Goal: Task Accomplishment & Management: Manage account settings

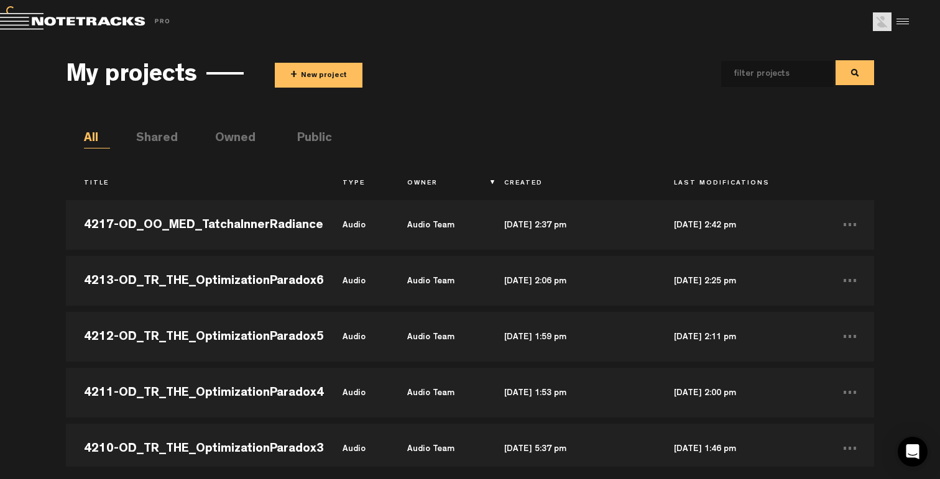
click at [899, 19] on div at bounding box center [901, 21] width 19 height 19
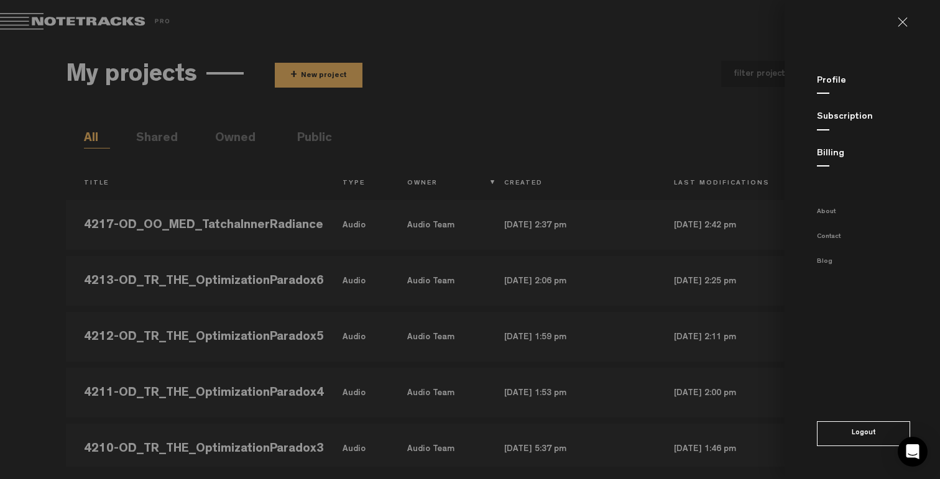
click at [846, 109] on md-sidenav "Profile Subscription Billing About Contact Blog Logout" at bounding box center [862, 239] width 155 height 479
click at [845, 111] on div "Subscription" at bounding box center [878, 117] width 123 height 13
click at [844, 113] on link "Subscription" at bounding box center [845, 117] width 56 height 9
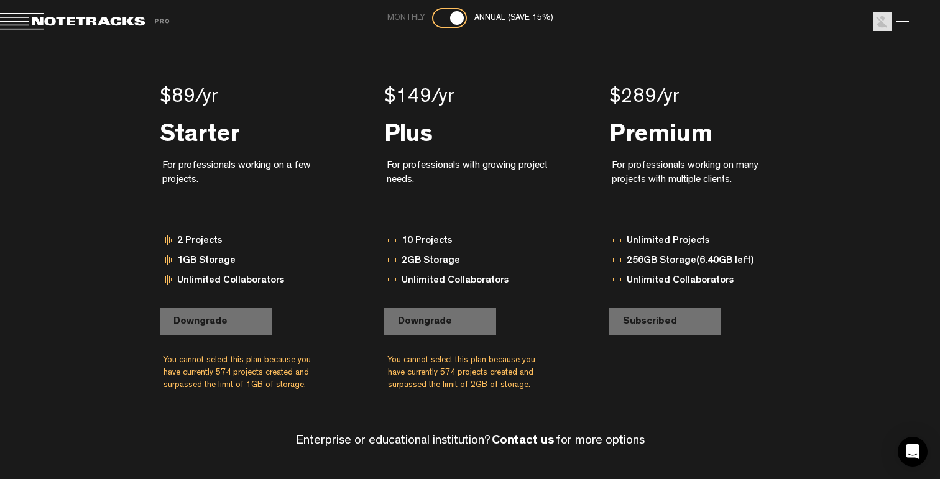
scroll to position [108, 0]
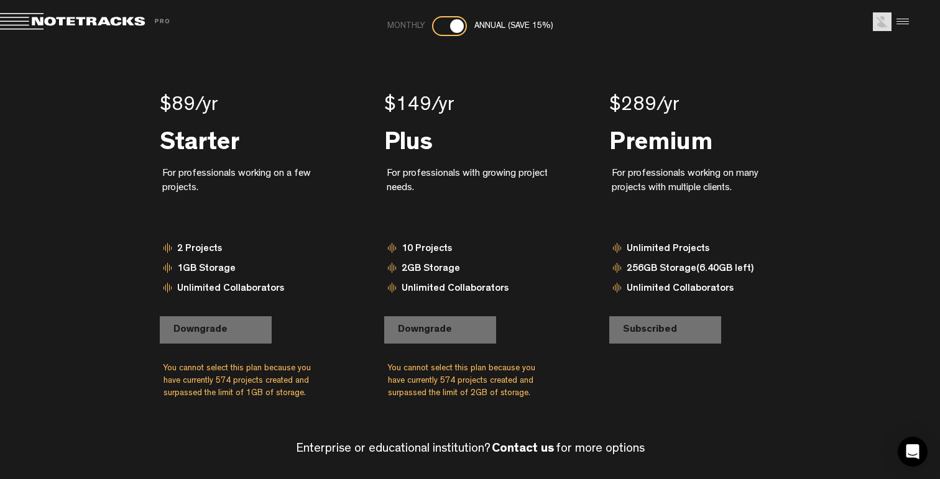
click at [111, 33] on md-toolbar "Exit Project Share project Save project" at bounding box center [470, 22] width 940 height 44
click at [111, 30] on md-toolbar "Exit Project Share project Save project" at bounding box center [470, 22] width 940 height 44
click at [114, 25] on span at bounding box center [87, 21] width 174 height 17
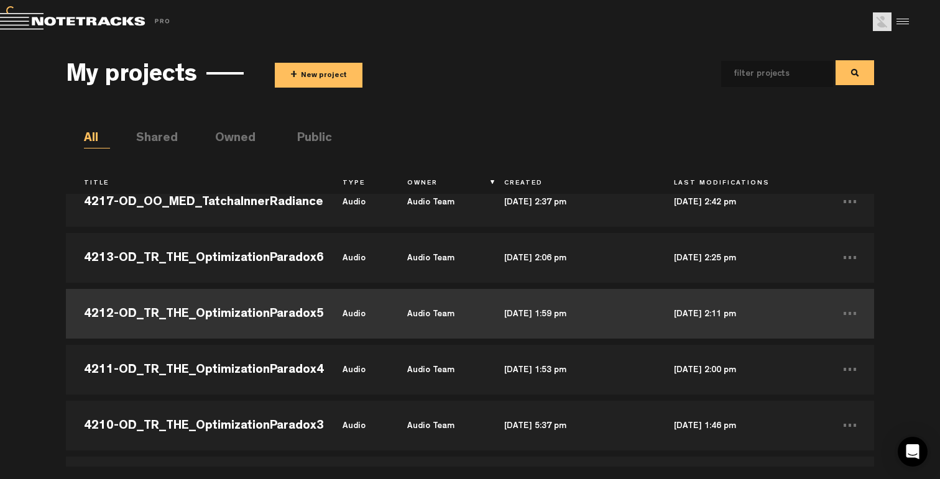
scroll to position [31, 0]
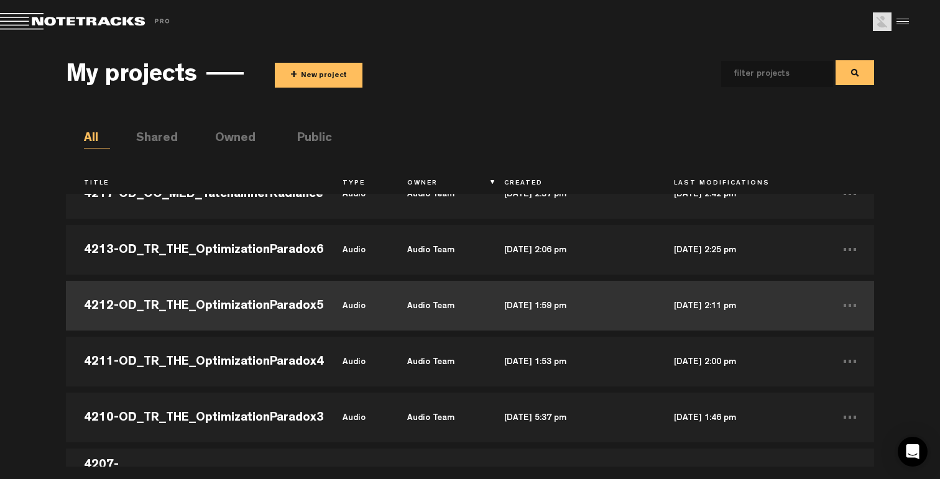
click at [390, 310] on td "Audio Team" at bounding box center [437, 306] width 97 height 56
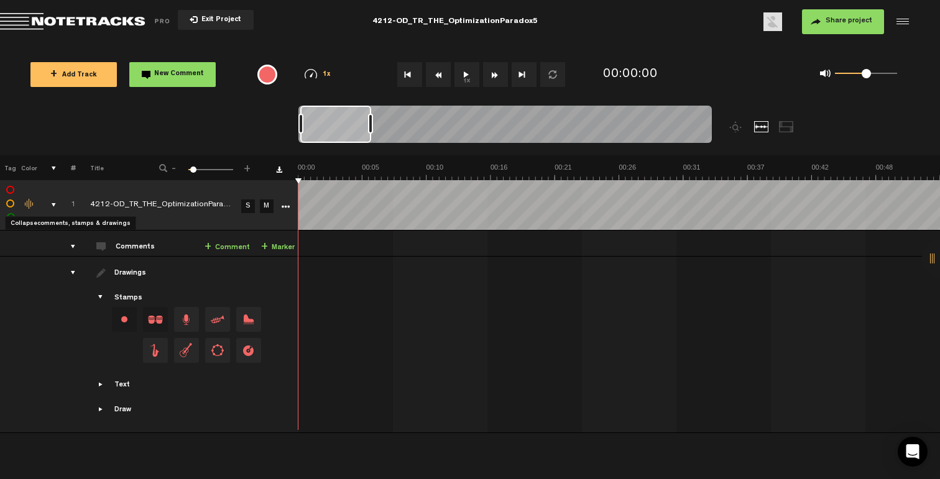
click at [53, 203] on div "comments, stamps & drawings" at bounding box center [48, 205] width 19 height 12
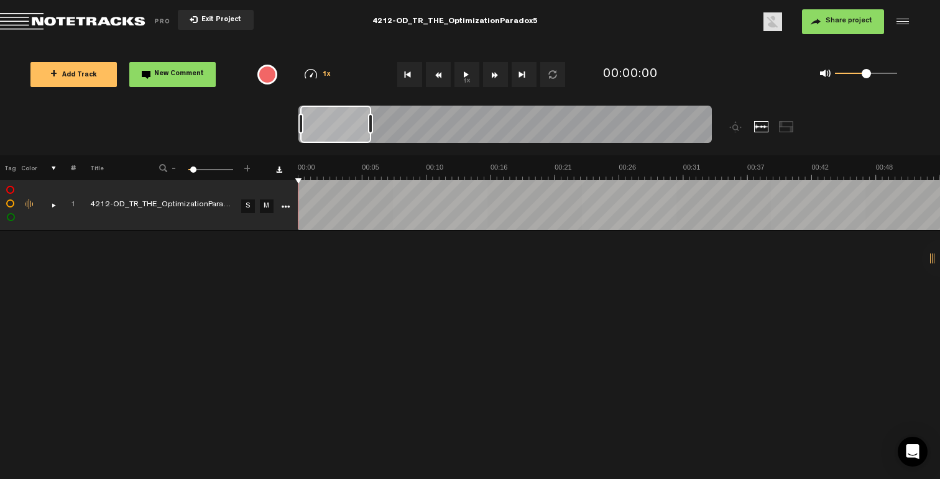
click at [221, 19] on span "Exit Project" at bounding box center [220, 20] width 44 height 7
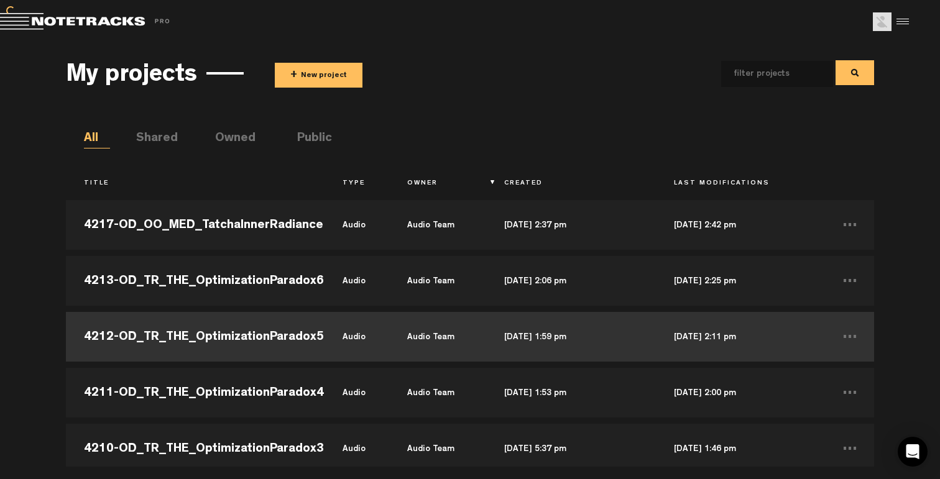
click at [235, 312] on td "4212-OD_TR_THE_OptimizationParadox5" at bounding box center [195, 337] width 259 height 56
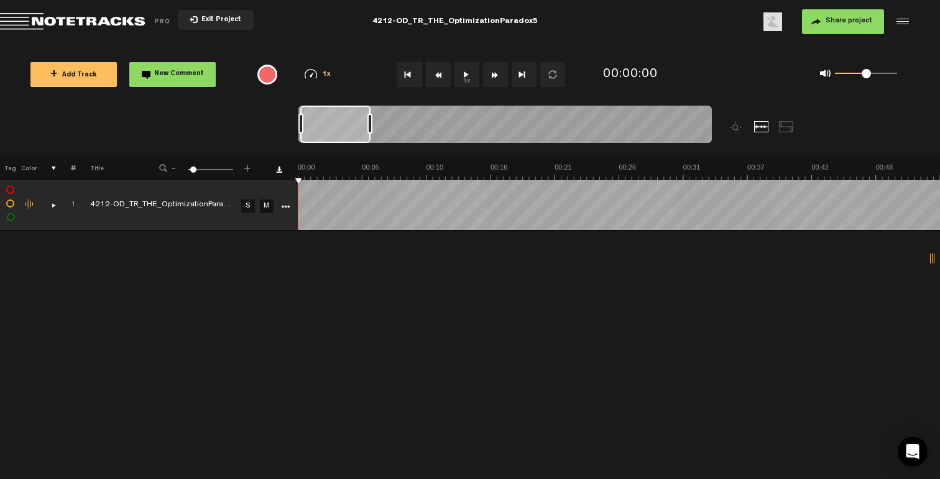
click at [284, 206] on icon "More" at bounding box center [285, 207] width 9 height 9
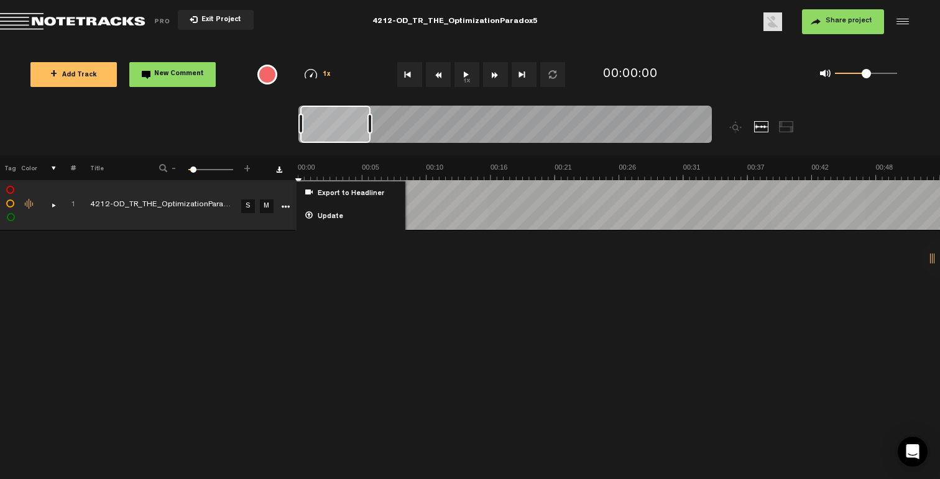
click at [245, 255] on div "+ New drawing Tag Color # Title - 1 100 6 + 1 4212-OD_TR_THE_OptimizationParado…" at bounding box center [470, 317] width 940 height 324
click at [177, 285] on div "+ New drawing Tag Color # Title - 1 100 6 + 1 4212-OD_TR_THE_OptimizationParado…" at bounding box center [470, 317] width 940 height 324
click at [233, 285] on div "+ New drawing Tag Color # Title - 1 100 6 + 1 4212-OD_TR_THE_OptimizationParado…" at bounding box center [470, 317] width 940 height 324
click at [230, 25] on button "Exit Project" at bounding box center [216, 20] width 76 height 20
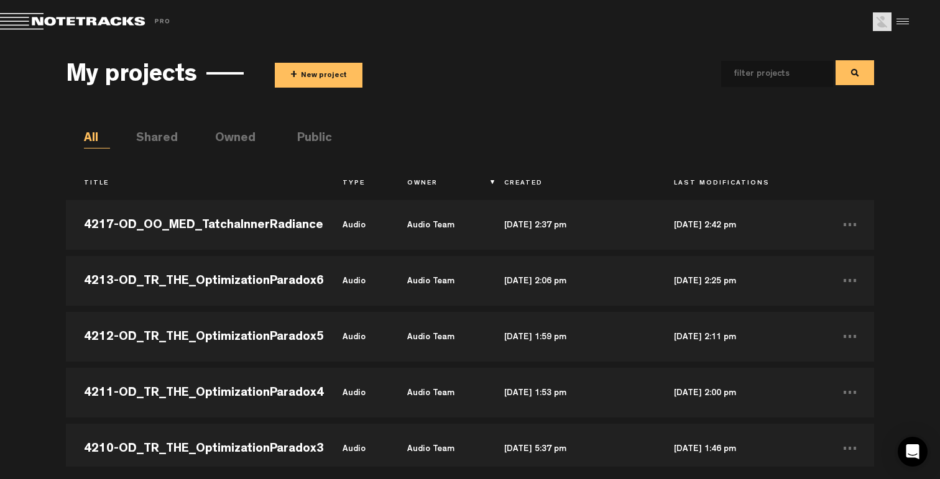
click at [915, 22] on md-toolbar "Exit Project Share project Save project" at bounding box center [470, 22] width 940 height 44
click at [904, 22] on div at bounding box center [901, 21] width 19 height 19
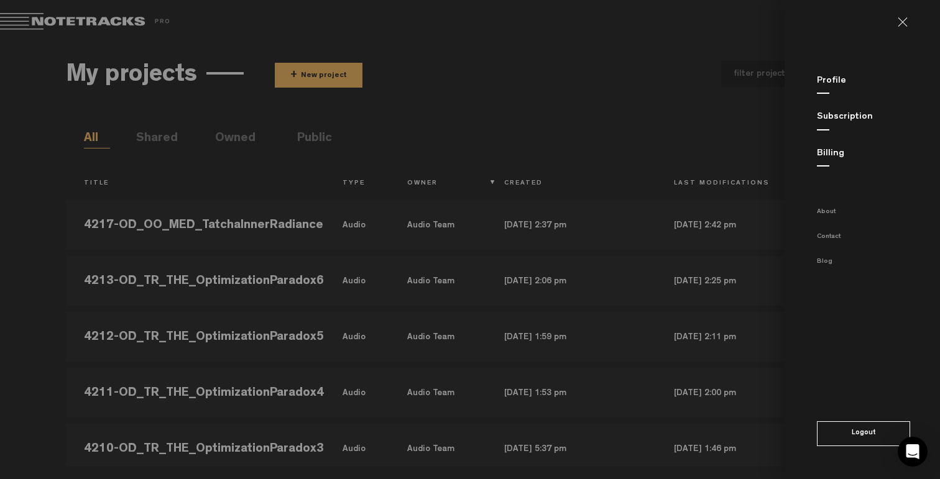
click at [835, 145] on md-sidenav "Profile Subscription Billing About Contact Blog Logout" at bounding box center [862, 239] width 155 height 479
click at [835, 150] on link "Billing" at bounding box center [830, 153] width 27 height 9
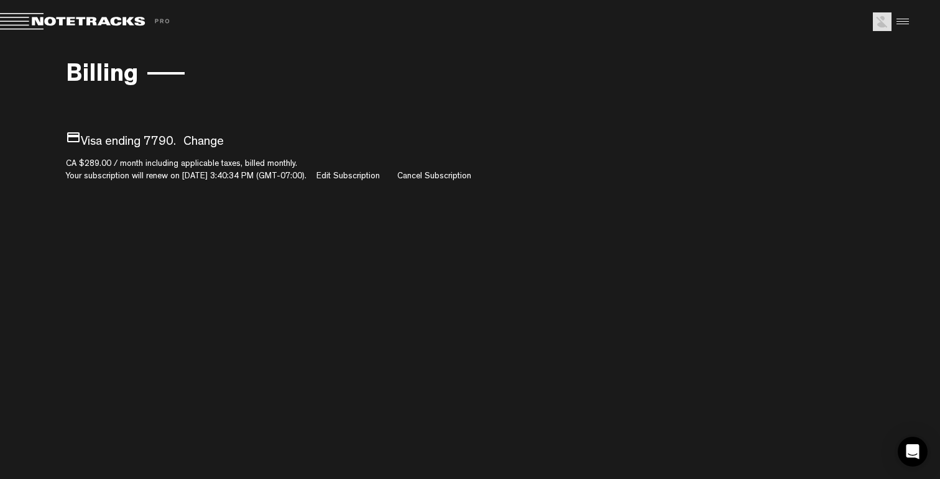
drag, startPoint x: 111, startPoint y: 162, endPoint x: 57, endPoint y: 164, distance: 54.8
click at [57, 164] on div "Billing × payment Visa ending 7790. Change CA $289.00 / month including applica…" at bounding box center [470, 116] width 940 height 132
